Goal: Task Accomplishment & Management: Manage account settings

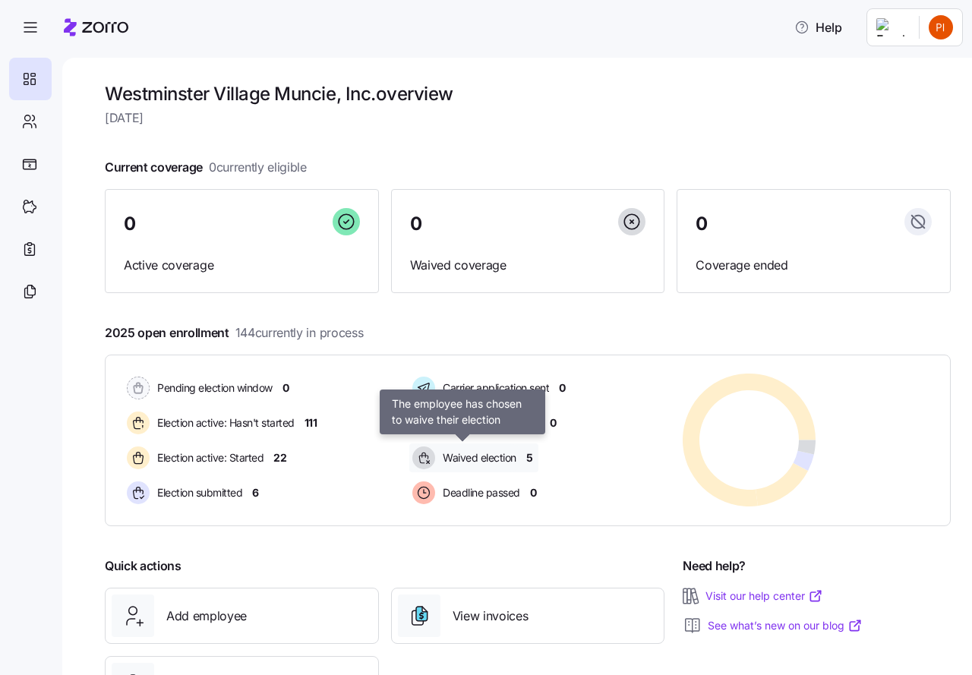
click at [477, 458] on span "Waived election" at bounding box center [477, 457] width 78 height 15
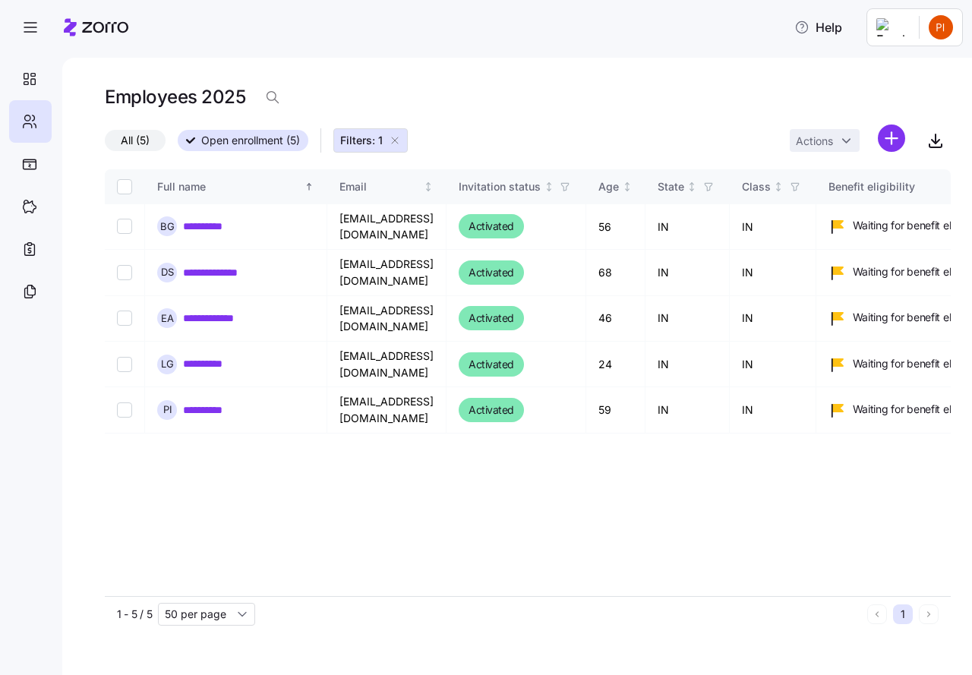
click at [397, 138] on icon "button" at bounding box center [395, 140] width 12 height 12
click at [370, 142] on div "All (5) Open enrollment (5) Filters: 1 Actions" at bounding box center [528, 140] width 846 height 33
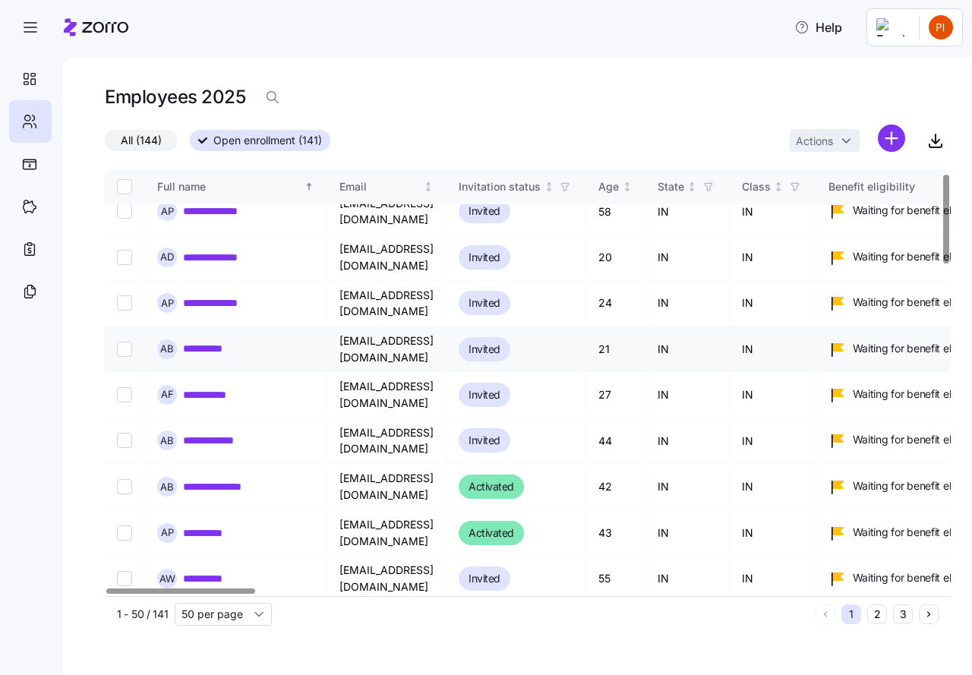
scroll to position [19, 0]
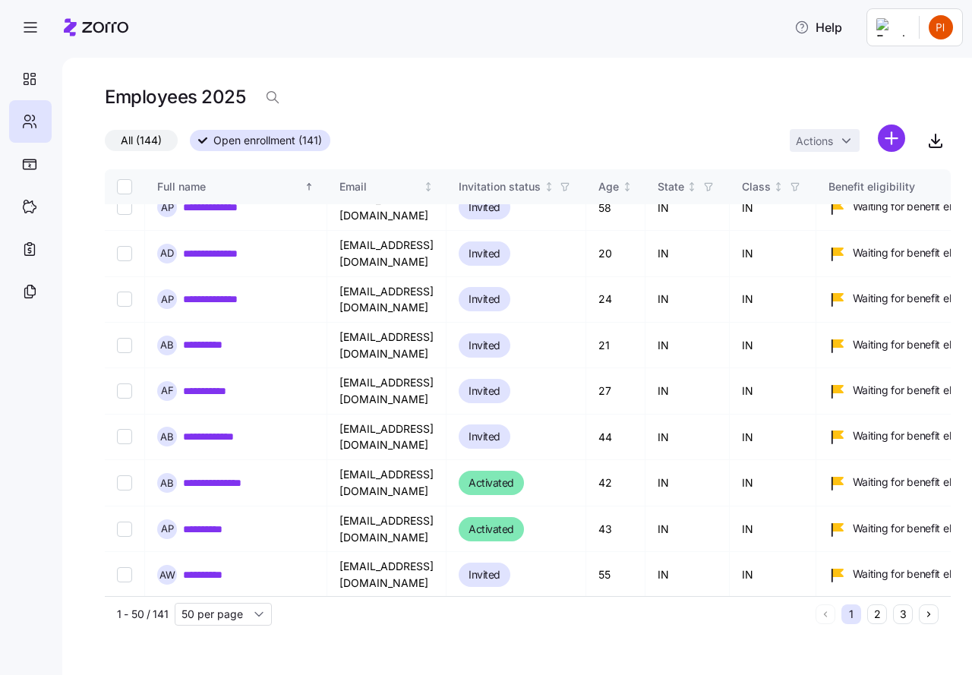
click at [240, 143] on span "Open enrollment (141)" at bounding box center [267, 141] width 109 height 20
click at [190, 145] on input "Open enrollment (141)" at bounding box center [190, 145] width 0 height 0
click at [31, 75] on icon at bounding box center [33, 75] width 5 height 3
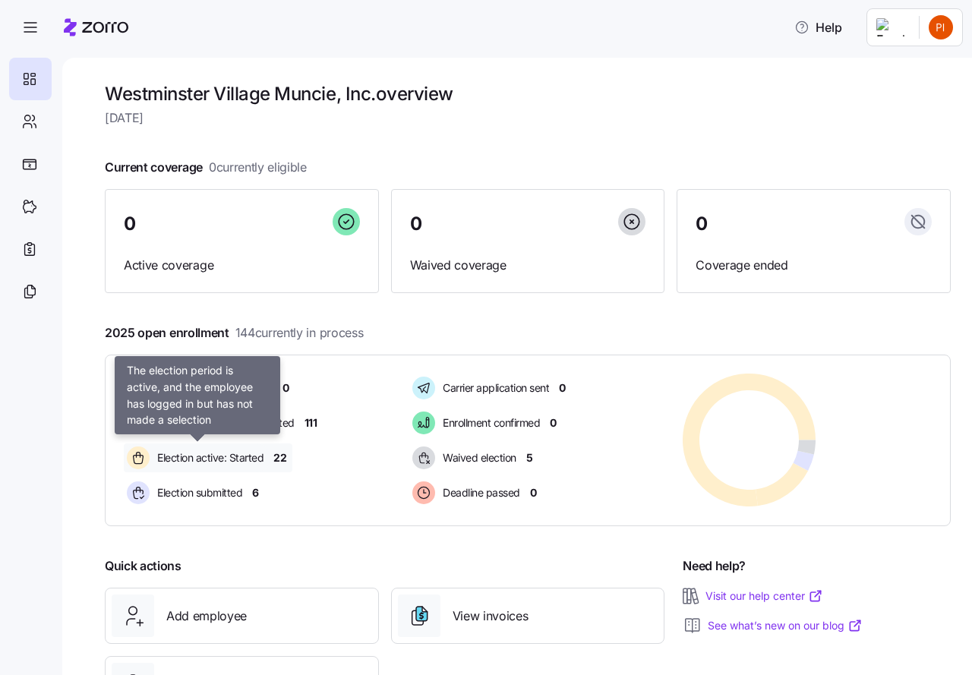
click at [174, 454] on span "Election active: Started" at bounding box center [208, 457] width 111 height 15
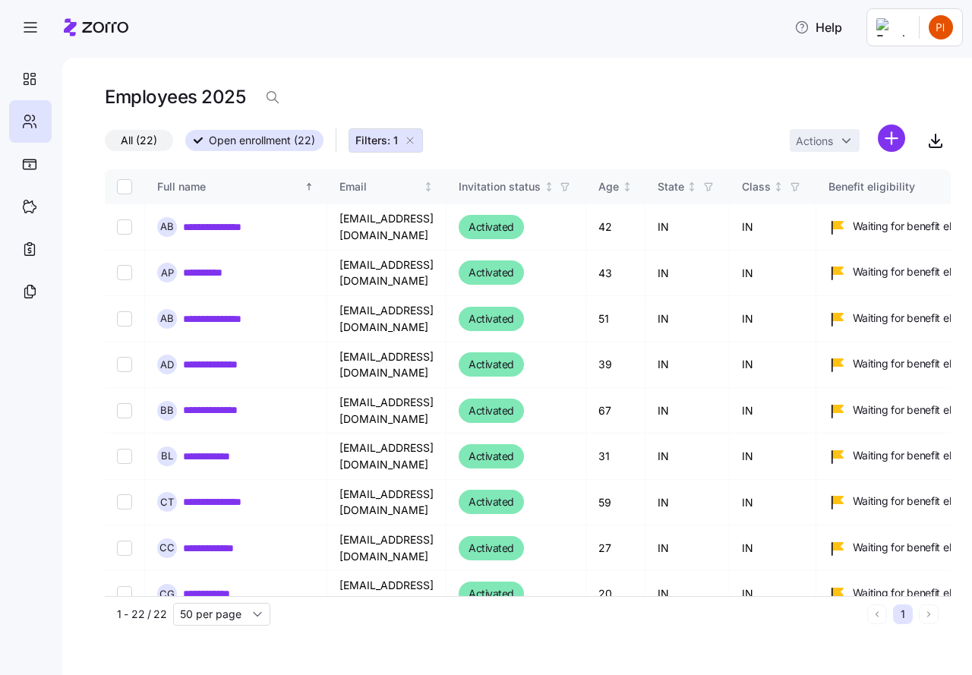
click at [363, 142] on span "Filters: 1" at bounding box center [376, 140] width 43 height 15
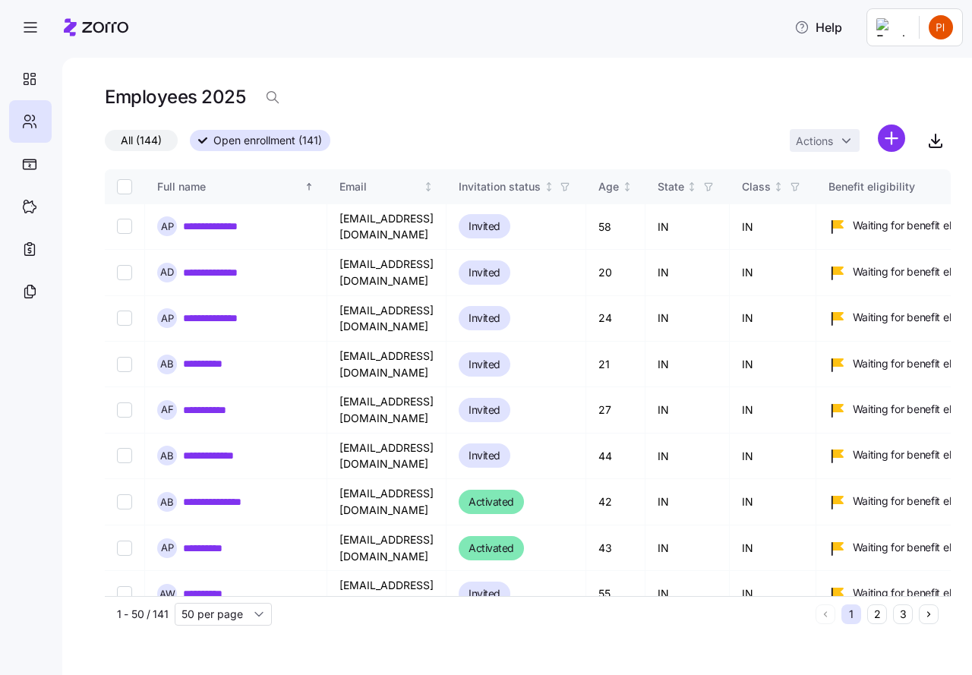
click at [263, 139] on span "Open enrollment (141)" at bounding box center [267, 141] width 109 height 20
click at [190, 145] on input "Open enrollment (141)" at bounding box center [190, 145] width 0 height 0
click at [27, 78] on icon at bounding box center [29, 79] width 17 height 18
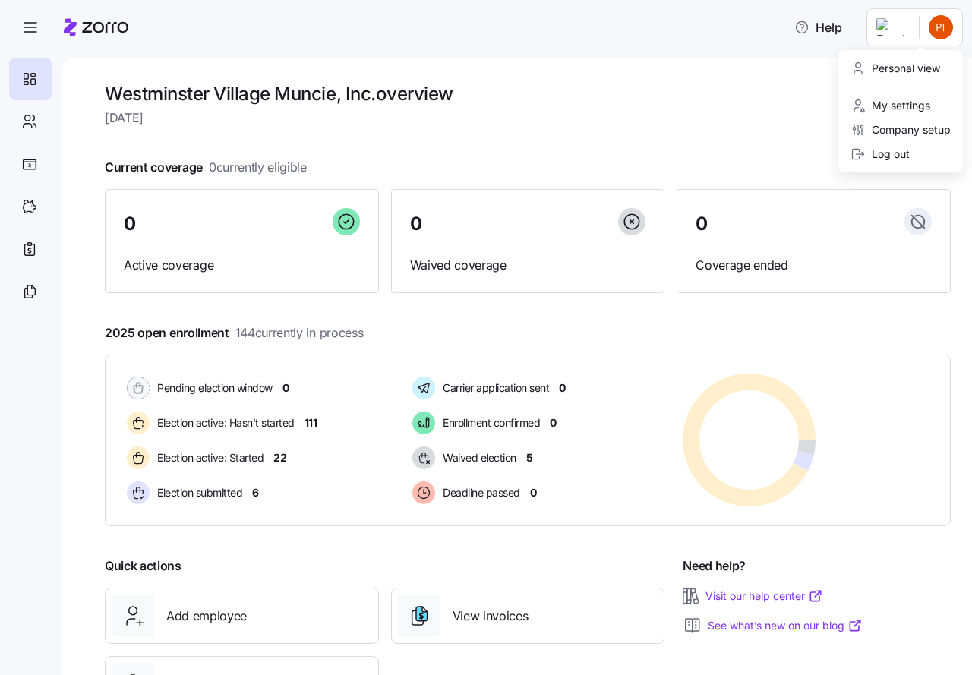
click at [943, 24] on html "Help Westminster Village Muncie, Inc. overview Tuesday, September 2 Current cov…" at bounding box center [486, 333] width 972 height 666
click at [899, 153] on div "Log out" at bounding box center [879, 154] width 59 height 17
